Goal: Information Seeking & Learning: Stay updated

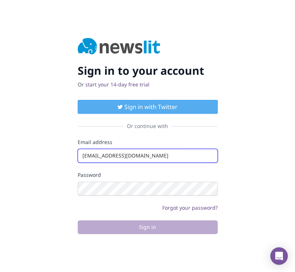
type input "[EMAIL_ADDRESS][DOMAIN_NAME]"
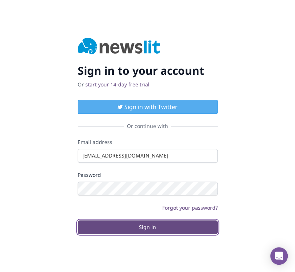
click at [147, 226] on button "Sign in" at bounding box center [148, 227] width 140 height 14
